Goal: Transaction & Acquisition: Purchase product/service

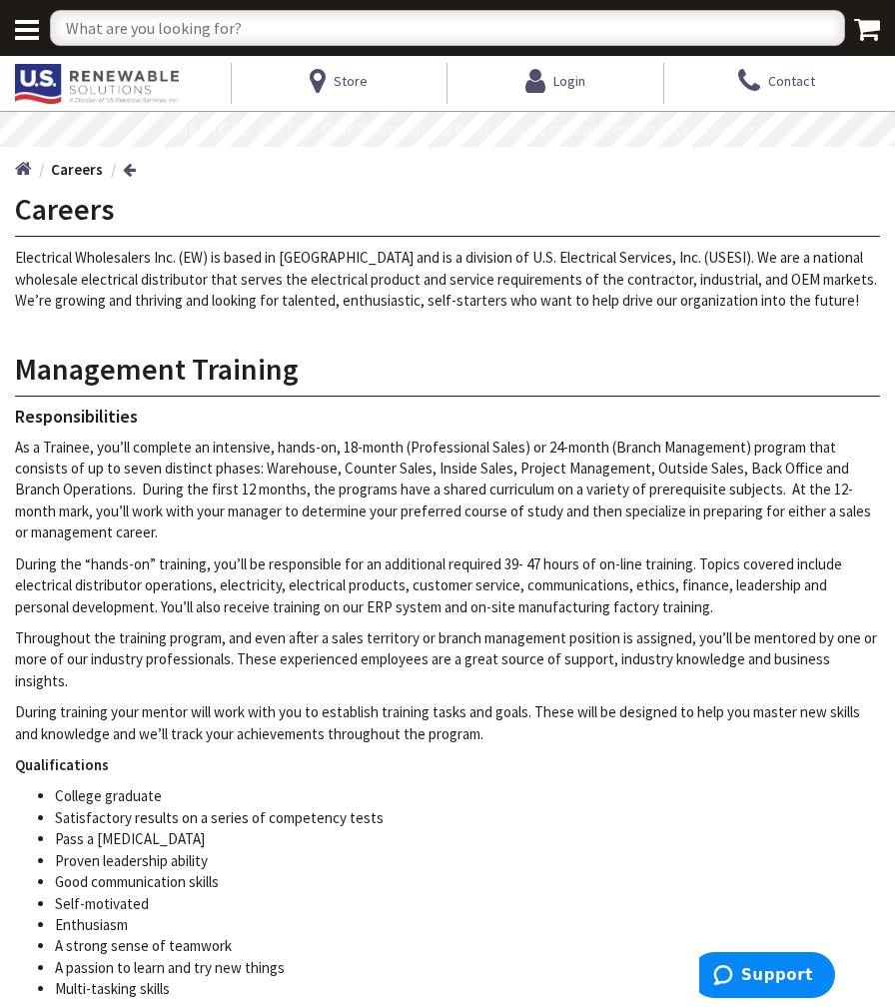
click at [80, 96] on img at bounding box center [97, 84] width 164 height 40
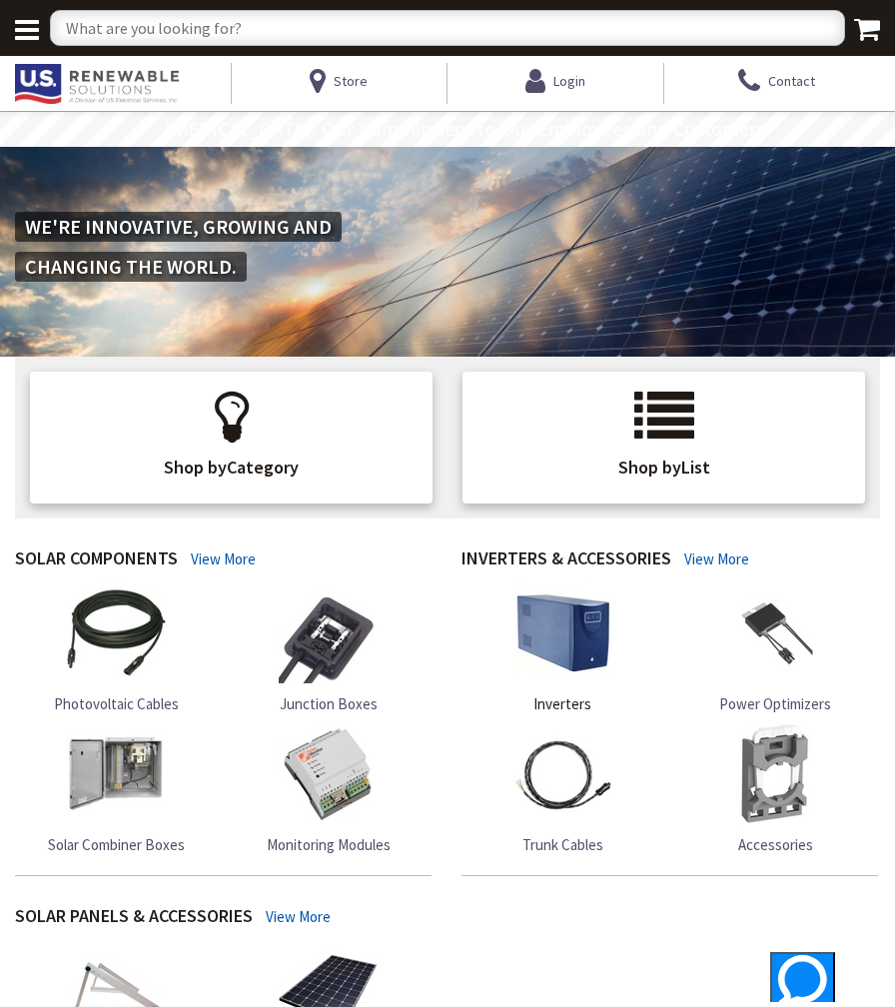
click at [604, 639] on img at bounding box center [562, 633] width 100 height 100
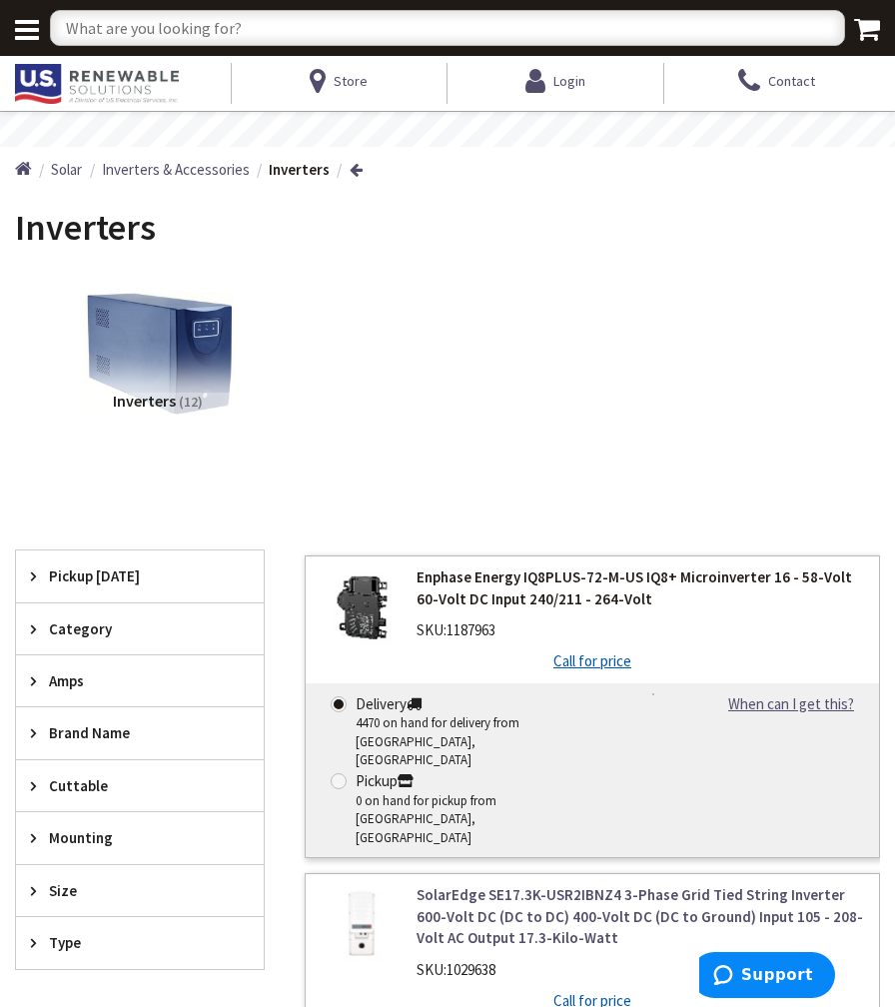
scroll to position [103, 0]
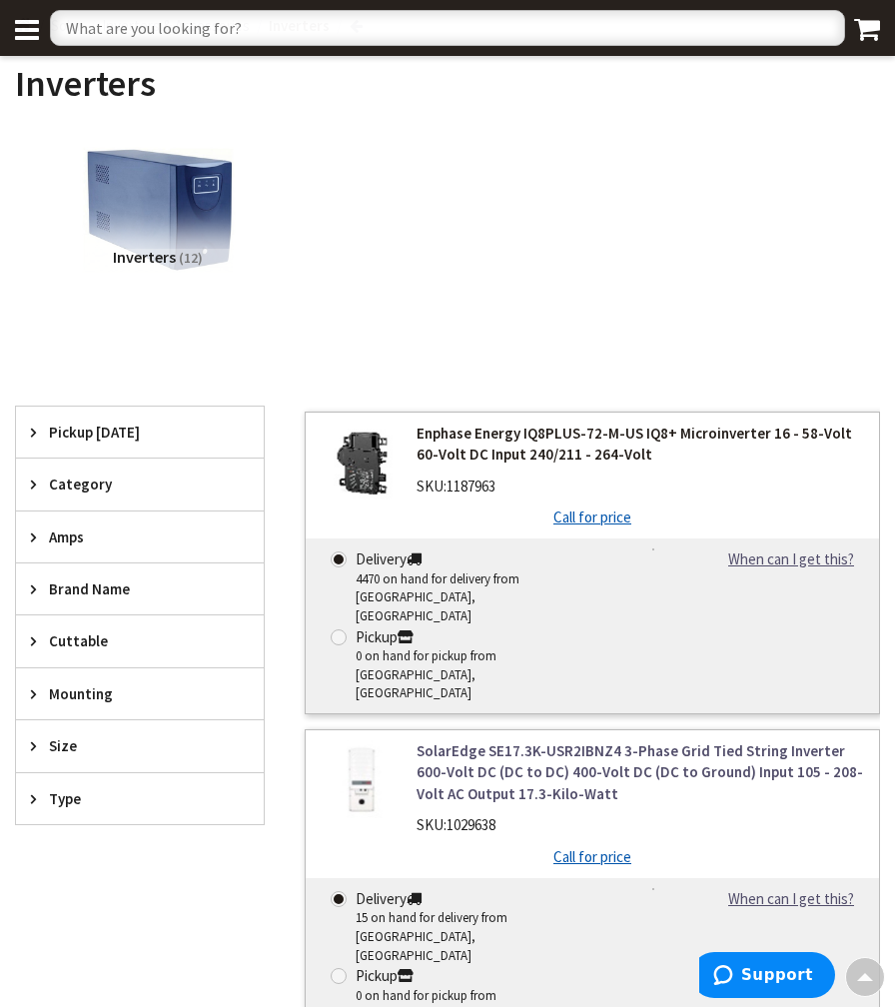
click at [533, 455] on link "Enphase Energy IQ8PLUS-72-M-US IQ8+ Microinverter 16 - 58-Volt 60-Volt DC Input…" at bounding box center [639, 443] width 447 height 43
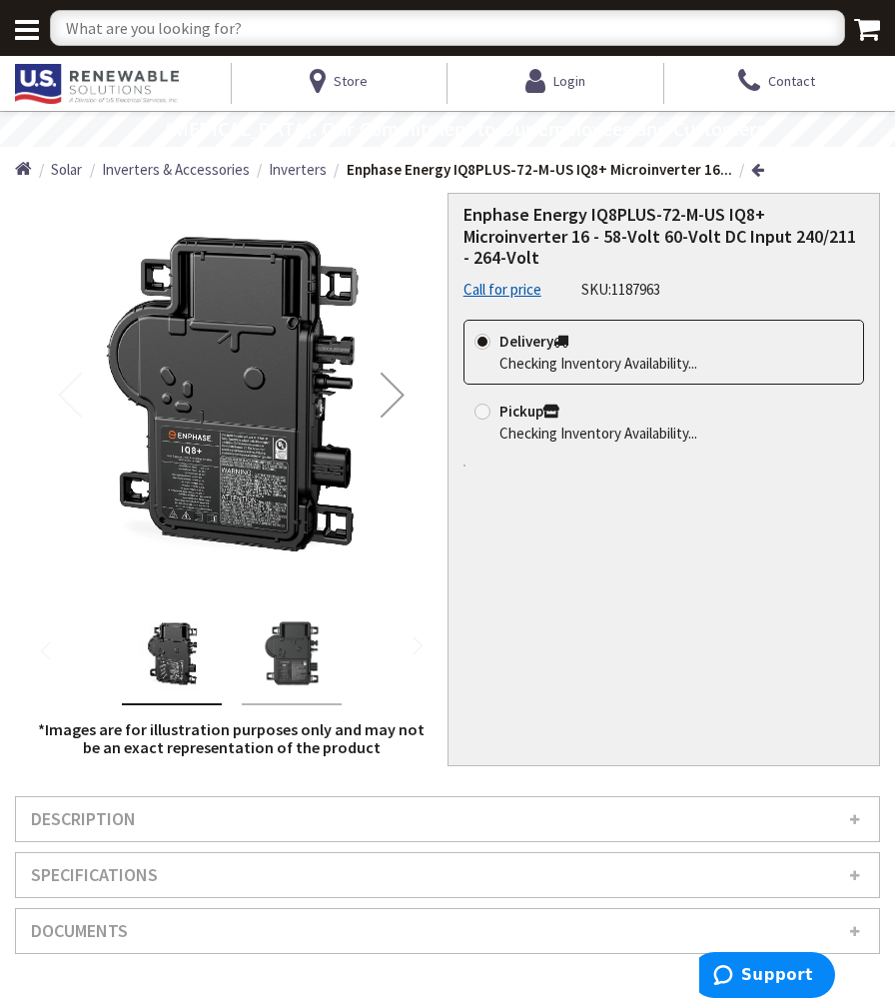
click at [154, 653] on img "Enphase Energy IQ8PLUS-72-M-US IQ8+ Microinverter 16 - 58-Volt 60-Volt DC Input…" at bounding box center [172, 653] width 80 height 80
click at [295, 674] on img "Enphase Energy IQ8PLUS-72-M-US IQ8+ Microinverter 16 - 58-Volt 60-Volt DC Input…" at bounding box center [292, 653] width 80 height 80
